Goal: Information Seeking & Learning: Learn about a topic

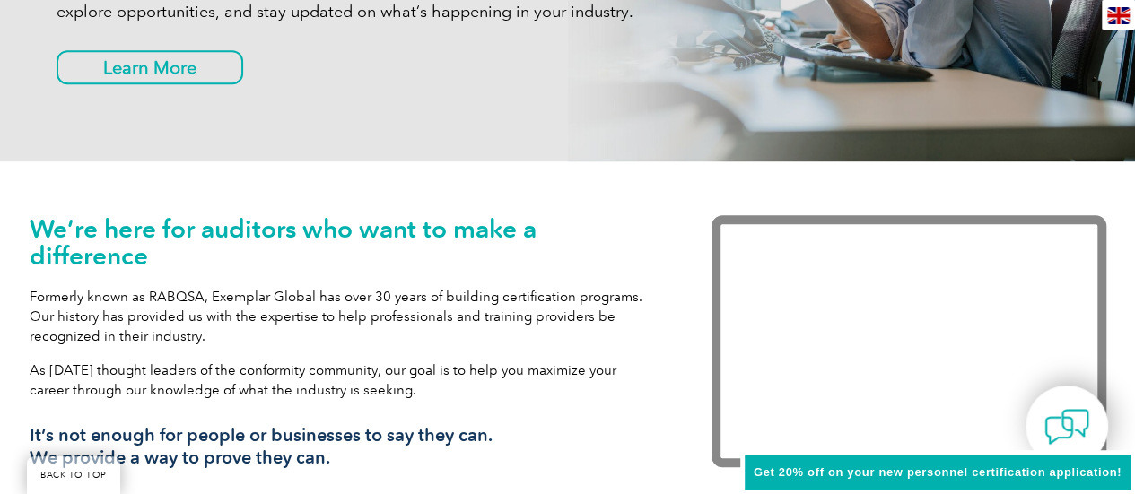
scroll to position [443, 0]
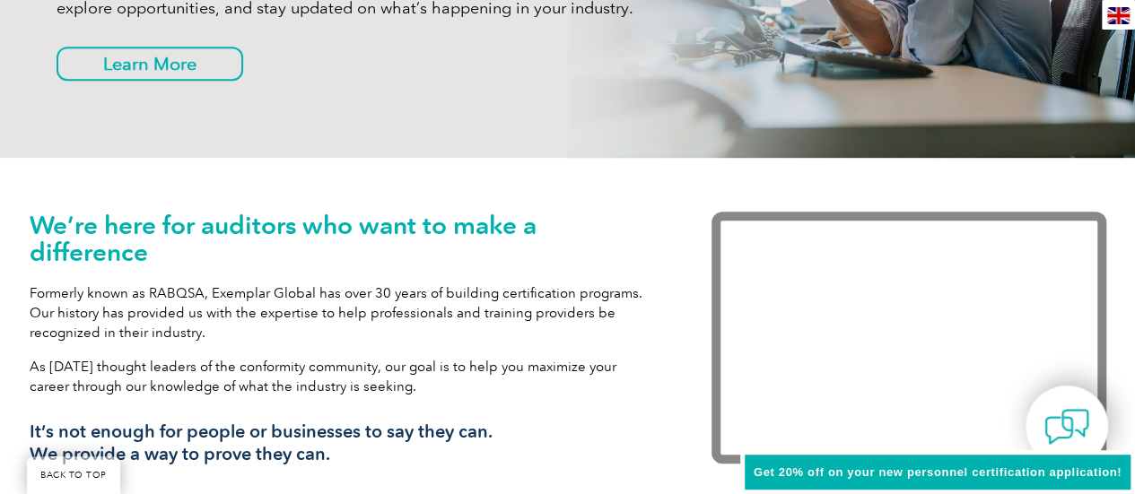
click at [303, 290] on p "Formerly known as RABQSA, Exemplar Global has over 30 years of building certifi…" at bounding box center [344, 312] width 628 height 59
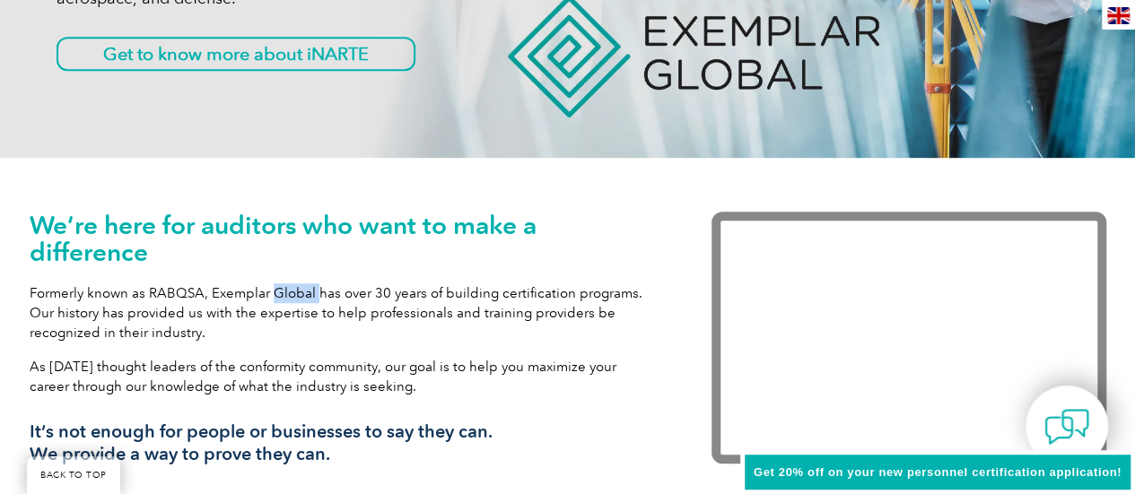
click at [303, 290] on p "Formerly known as RABQSA, Exemplar Global has over 30 years of building certifi…" at bounding box center [344, 312] width 628 height 59
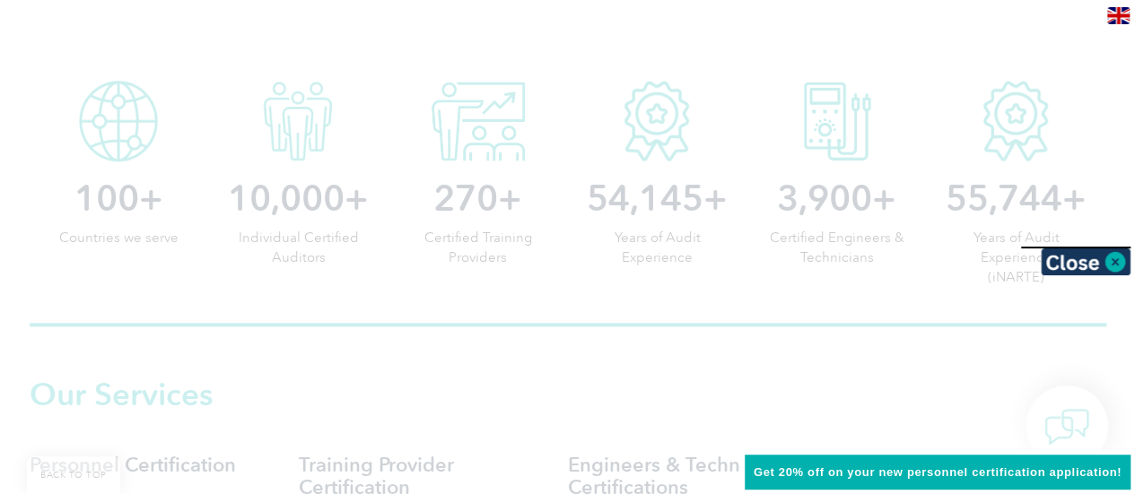
scroll to position [917, 0]
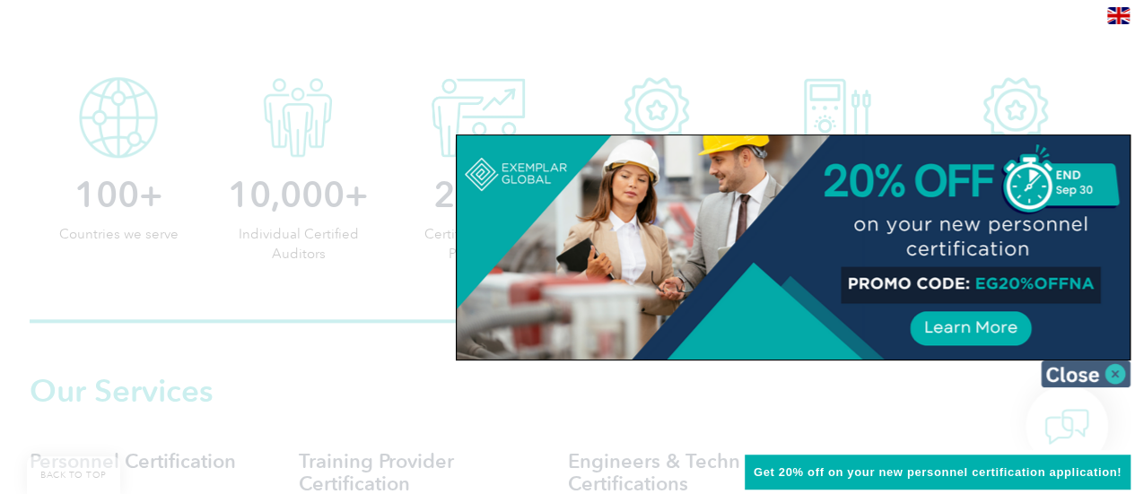
click at [1117, 372] on img at bounding box center [1086, 374] width 90 height 27
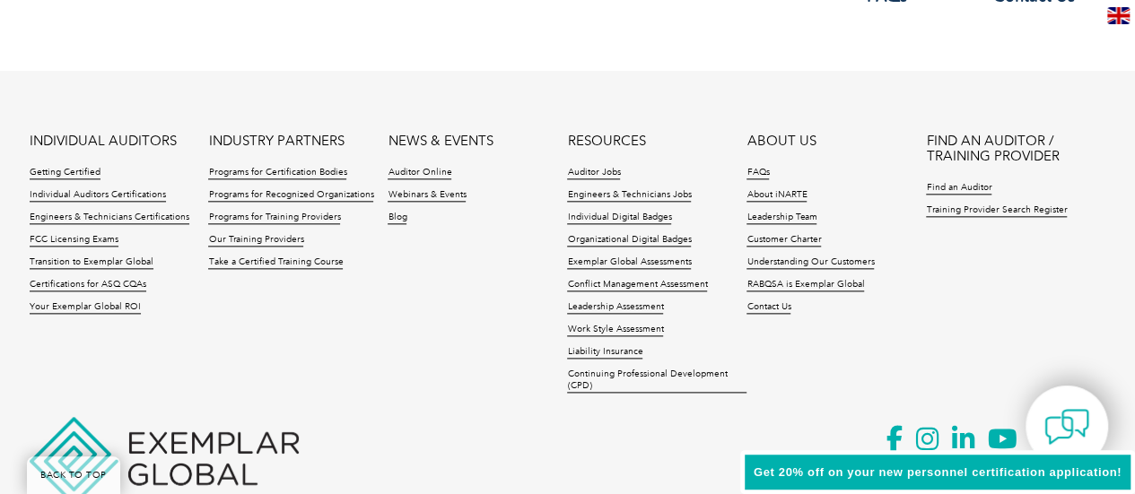
scroll to position [4424, 0]
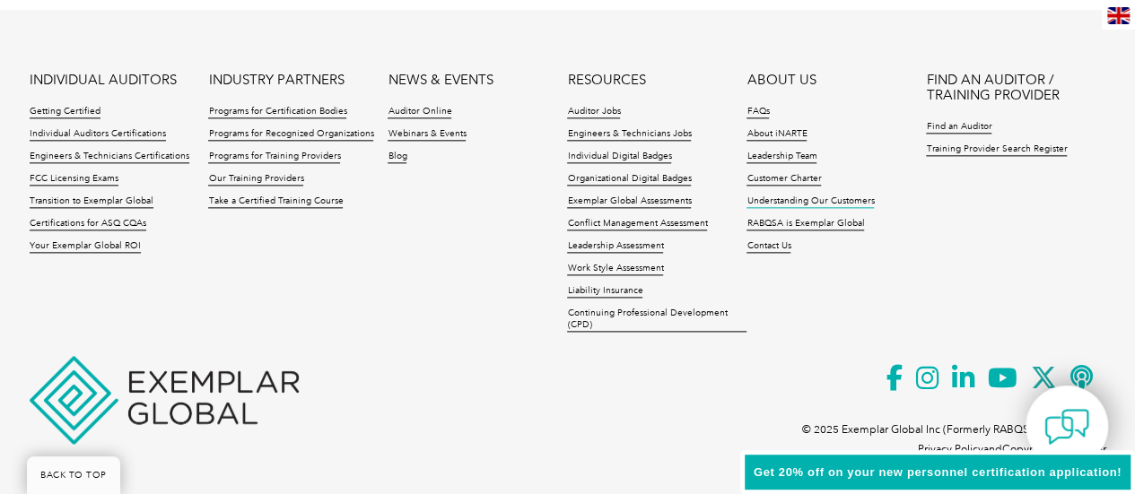
click at [847, 201] on link "Understanding Our Customers" at bounding box center [809, 202] width 127 height 13
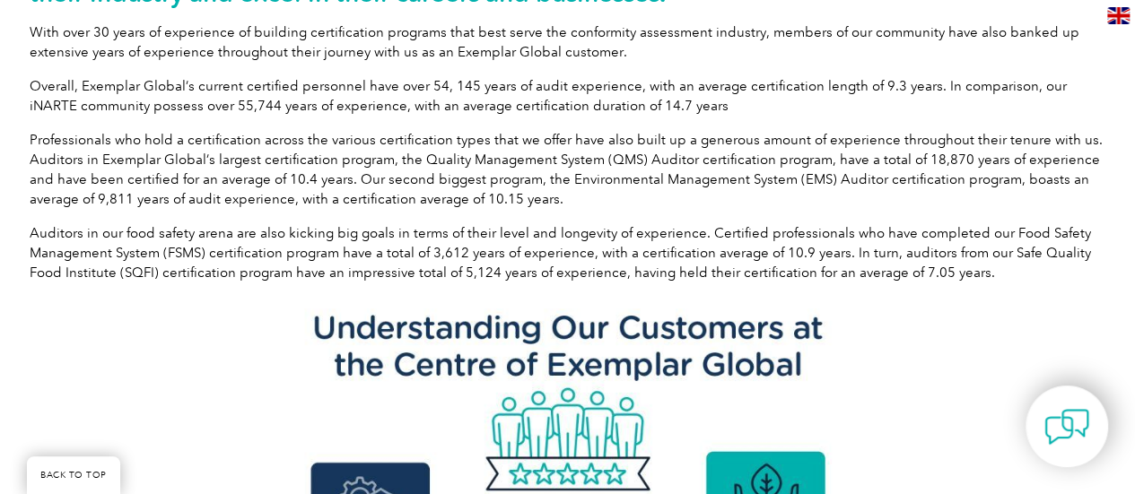
scroll to position [557, 0]
click at [687, 92] on p "Overall, Exemplar Global’s current certified personnel have over 54, 145 years …" at bounding box center [568, 96] width 1076 height 39
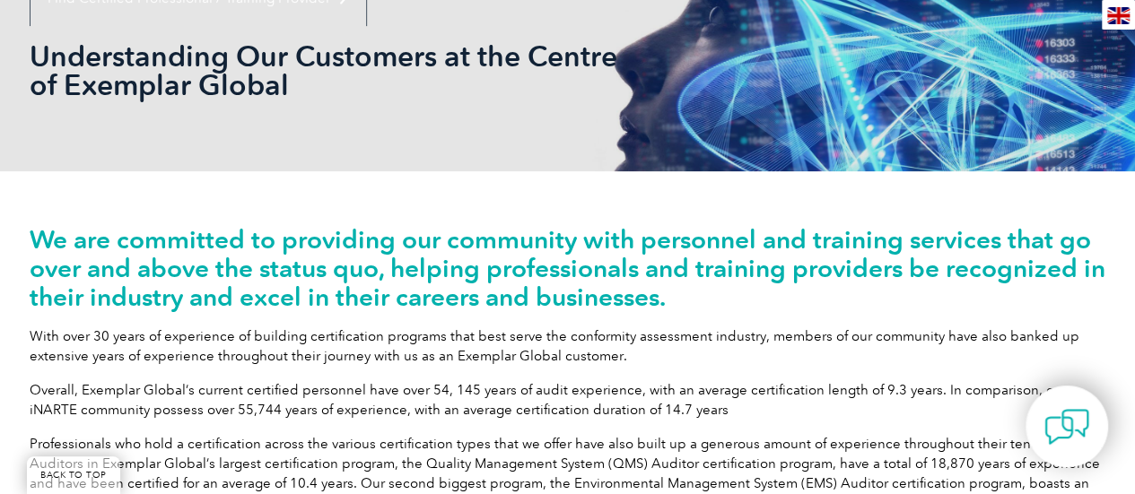
scroll to position [261, 0]
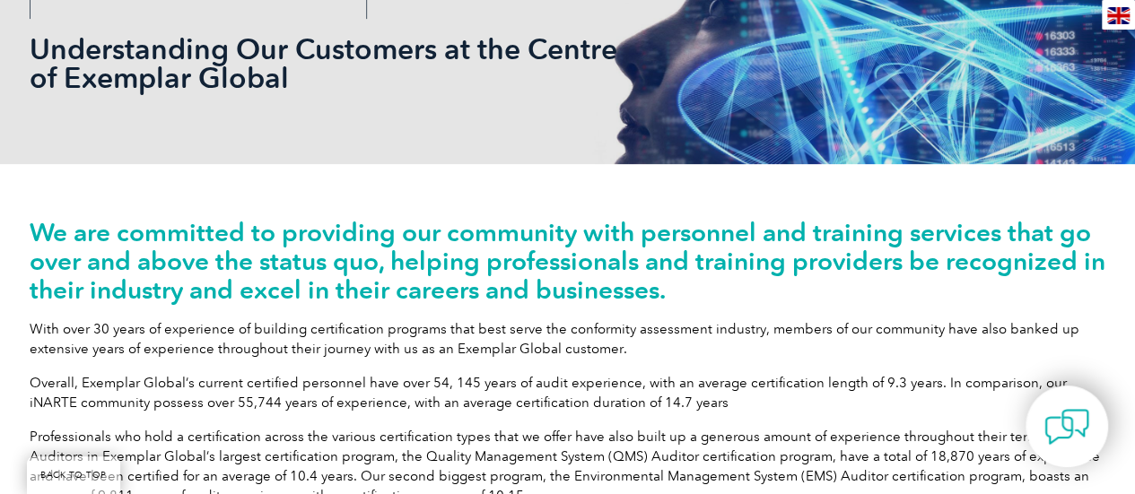
click at [513, 327] on p "With over 30 years of experience of building certification programs that best s…" at bounding box center [568, 338] width 1076 height 39
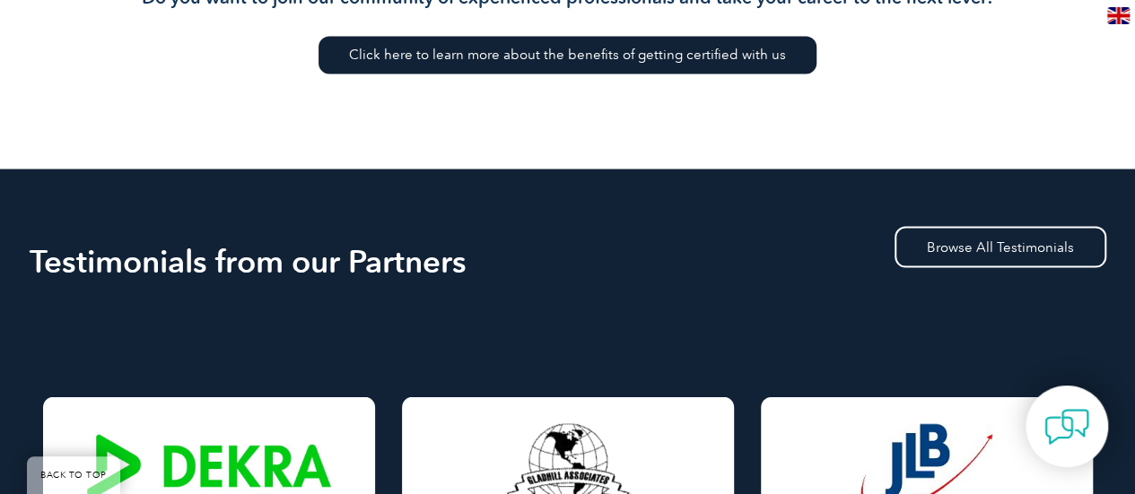
scroll to position [1633, 0]
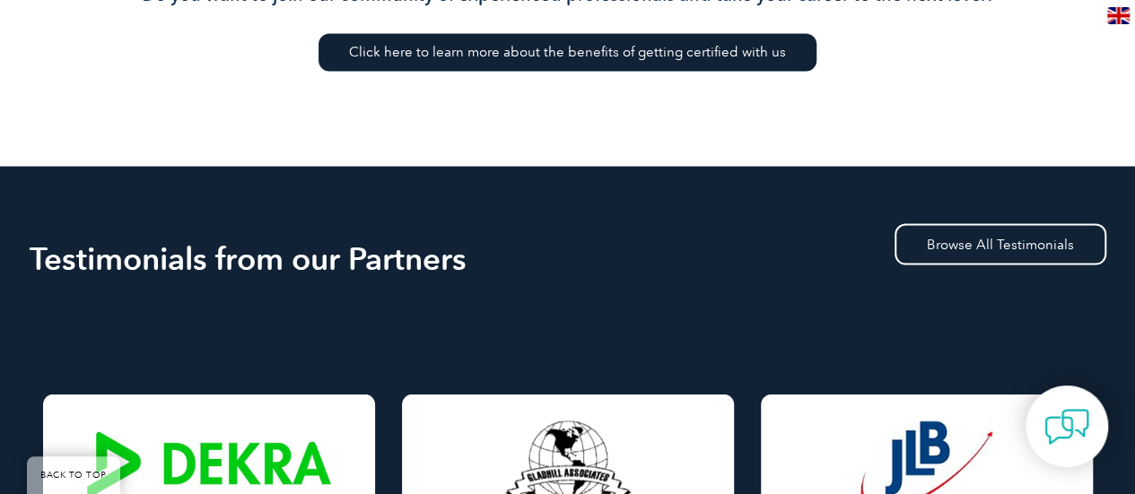
click at [465, 55] on link "Click here to learn more about the benefits of getting certified with us" at bounding box center [567, 52] width 498 height 38
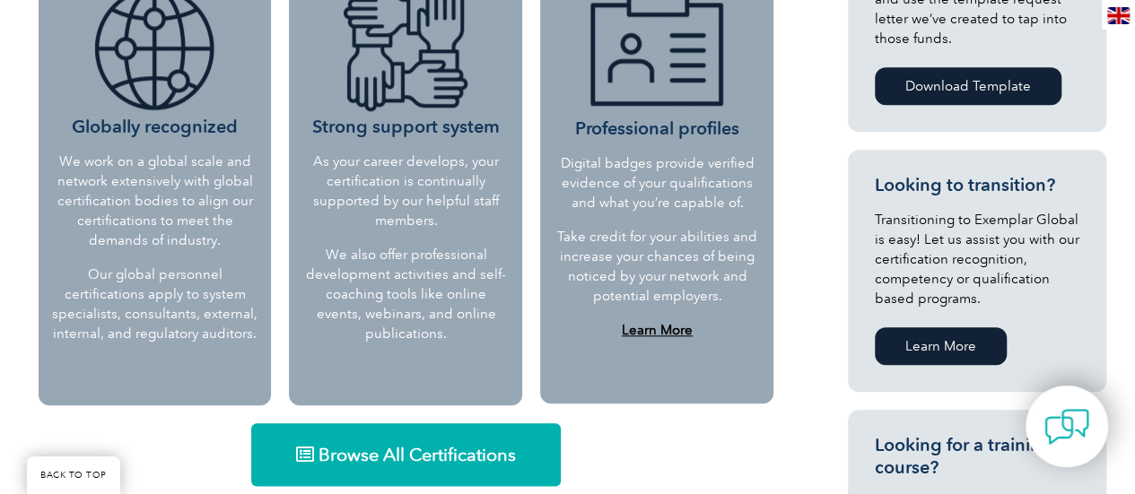
scroll to position [831, 0]
